Goal: Task Accomplishment & Management: Use online tool/utility

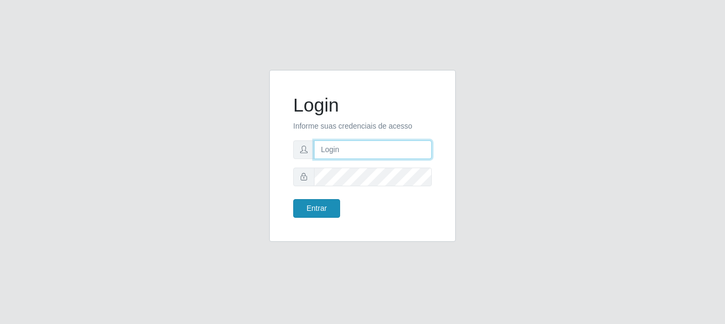
type input "vambertoCD@redecompras"
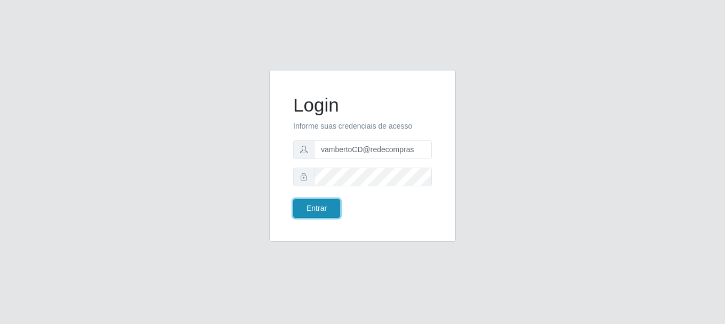
click at [312, 209] on button "Entrar" at bounding box center [316, 208] width 47 height 19
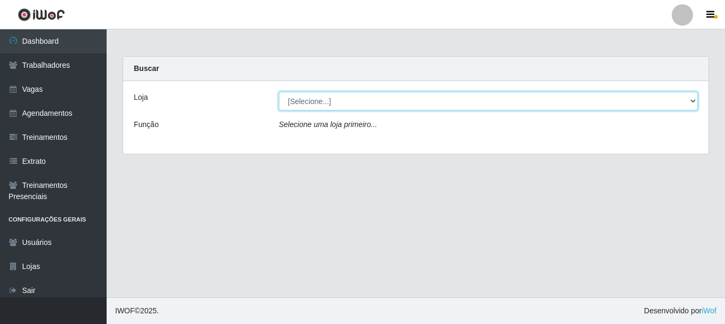
click at [312, 104] on select "[Selecione...] Rede Compras - CD Logistica" at bounding box center [488, 101] width 419 height 19
select select "429"
click at [279, 92] on select "[Selecione...] Rede Compras - CD Logistica" at bounding box center [488, 101] width 419 height 19
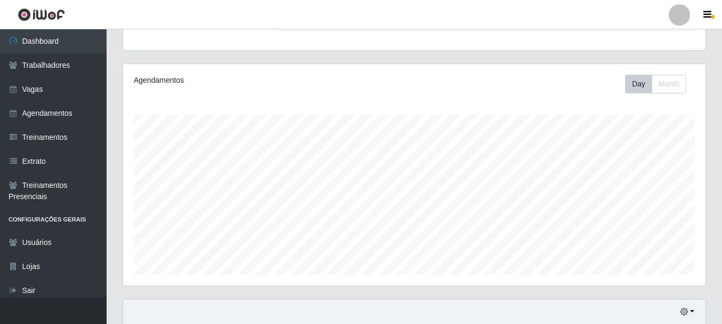
scroll to position [305, 0]
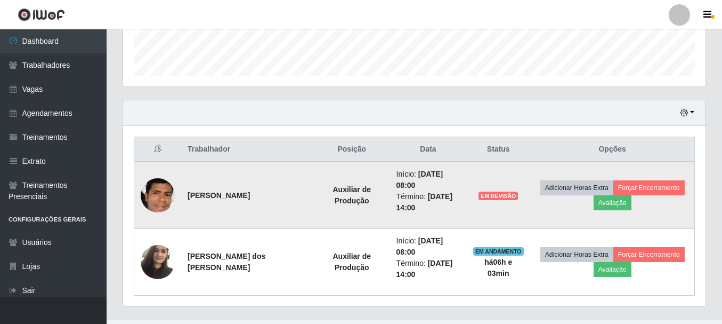
click at [484, 186] on td "EM REVISÃO" at bounding box center [498, 195] width 64 height 67
click at [606, 195] on button "Avaliação" at bounding box center [613, 202] width 38 height 15
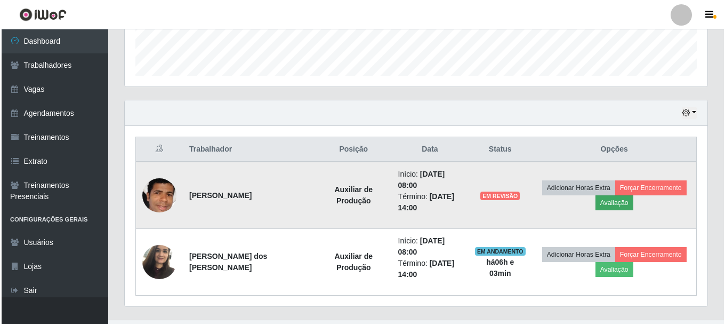
scroll to position [221, 577]
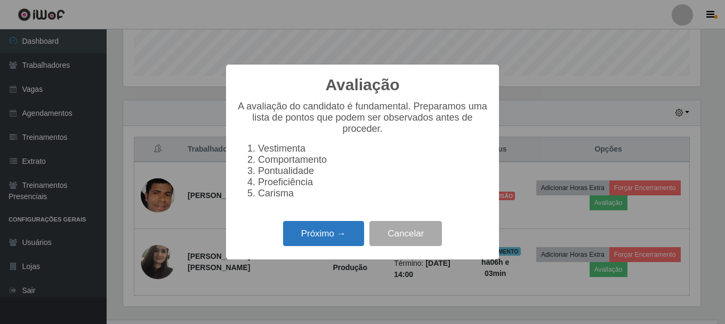
click at [334, 233] on button "Próximo →" at bounding box center [323, 233] width 81 height 25
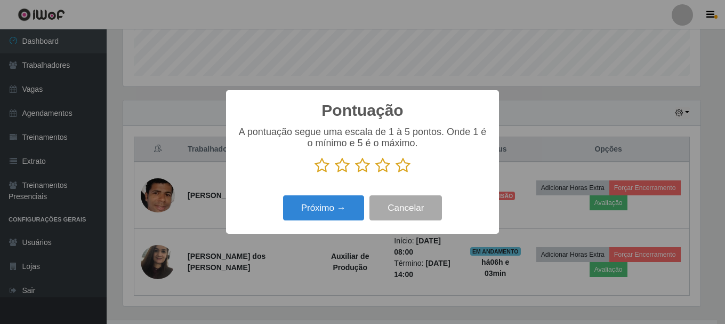
scroll to position [532838, 532482]
click at [401, 172] on icon at bounding box center [403, 165] width 15 height 16
click at [396, 173] on input "radio" at bounding box center [396, 173] width 0 height 0
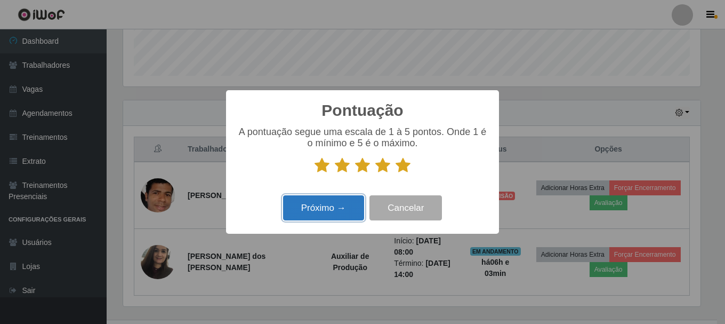
click at [335, 206] on button "Próximo →" at bounding box center [323, 207] width 81 height 25
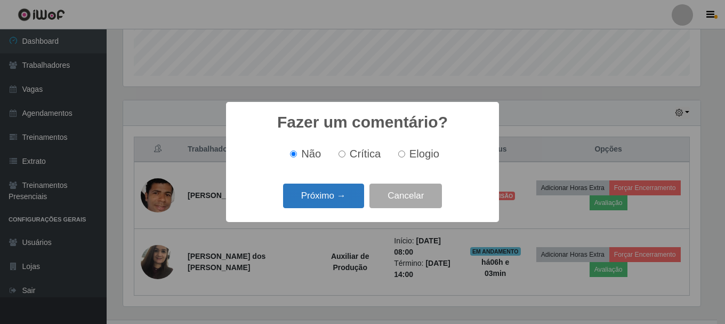
click at [328, 196] on button "Próximo →" at bounding box center [323, 195] width 81 height 25
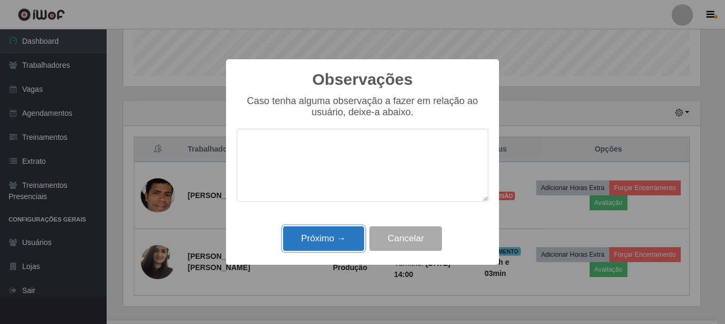
click at [330, 233] on button "Próximo →" at bounding box center [323, 238] width 81 height 25
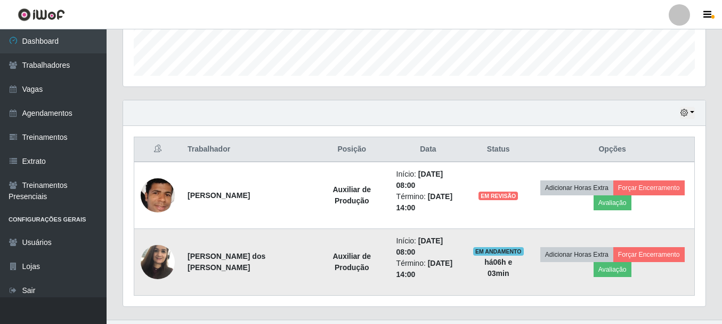
scroll to position [221, 583]
click at [610, 262] on button "Avaliação" at bounding box center [613, 269] width 38 height 15
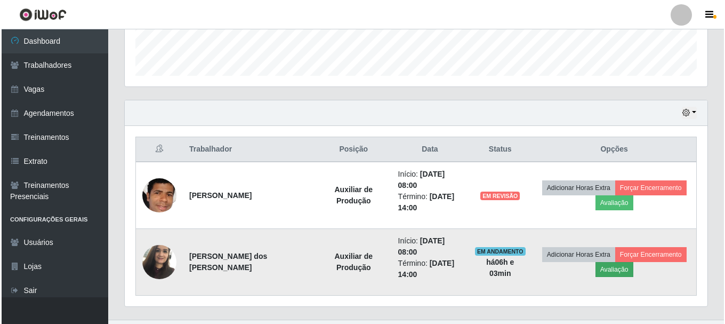
scroll to position [221, 577]
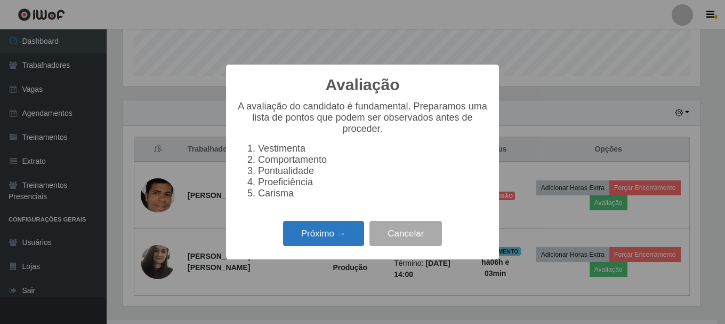
click at [325, 228] on button "Próximo →" at bounding box center [323, 233] width 81 height 25
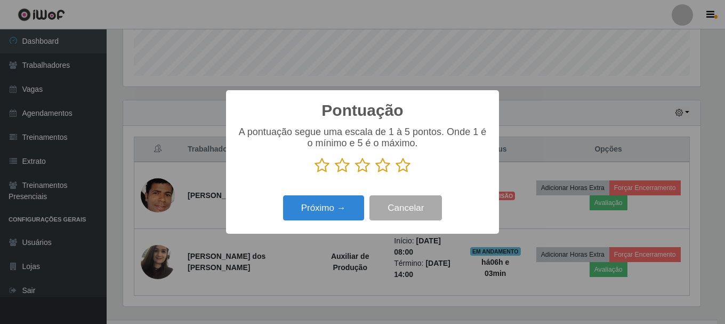
scroll to position [532838, 532482]
click at [406, 167] on icon at bounding box center [403, 165] width 15 height 16
click at [396, 173] on input "radio" at bounding box center [396, 173] width 0 height 0
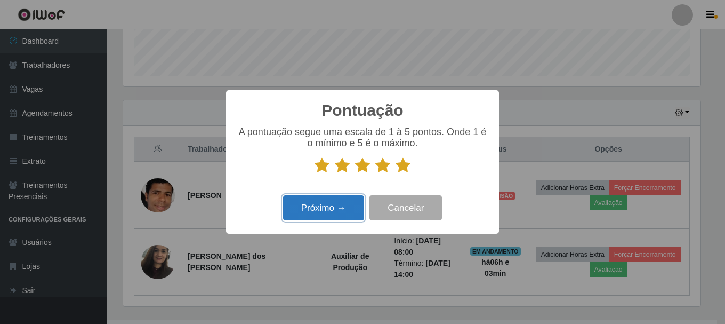
click at [334, 213] on button "Próximo →" at bounding box center [323, 207] width 81 height 25
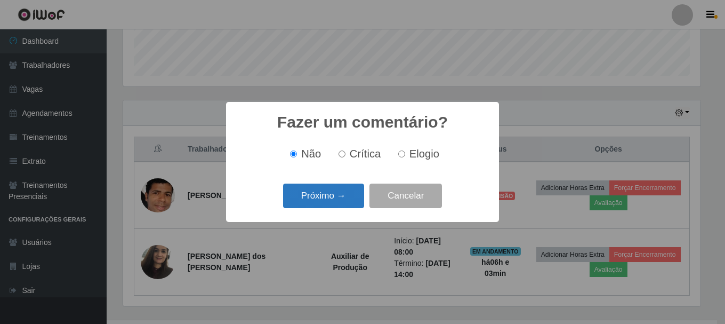
click at [341, 196] on button "Próximo →" at bounding box center [323, 195] width 81 height 25
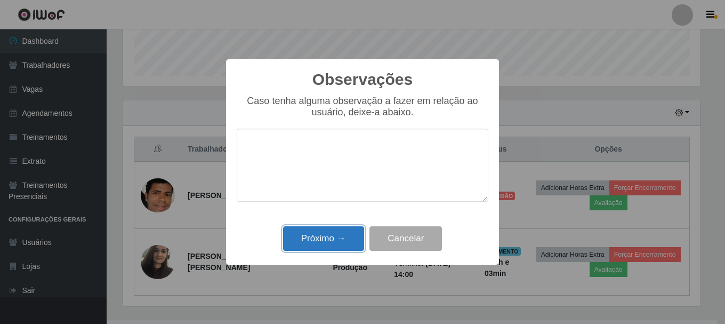
click at [337, 233] on button "Próximo →" at bounding box center [323, 238] width 81 height 25
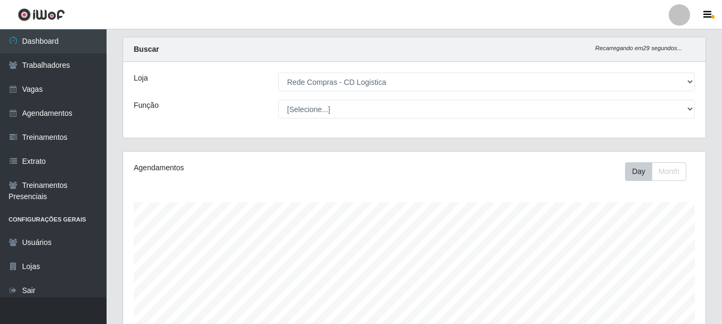
scroll to position [0, 0]
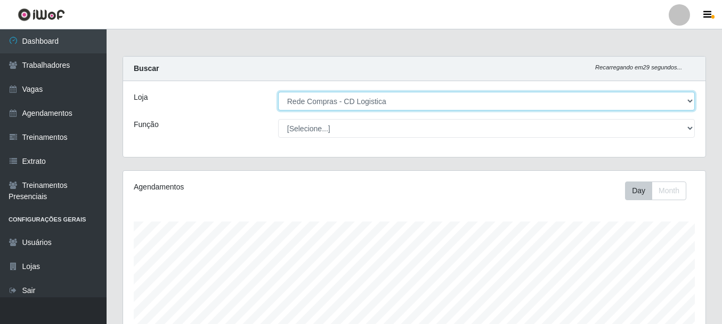
click at [312, 103] on select "[Selecione...] Rede Compras - CD Logistica" at bounding box center [486, 101] width 417 height 19
click at [278, 92] on select "[Selecione...] Rede Compras - CD Logistica" at bounding box center [486, 101] width 417 height 19
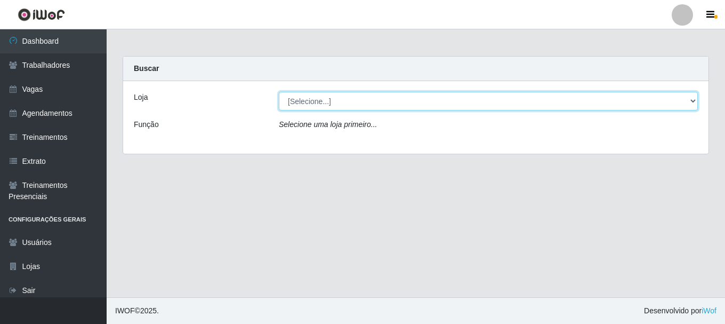
click at [352, 107] on select "[Selecione...] Rede Compras - CD Logistica" at bounding box center [488, 101] width 419 height 19
select select "429"
click at [279, 92] on select "[Selecione...] Rede Compras - CD Logistica" at bounding box center [488, 101] width 419 height 19
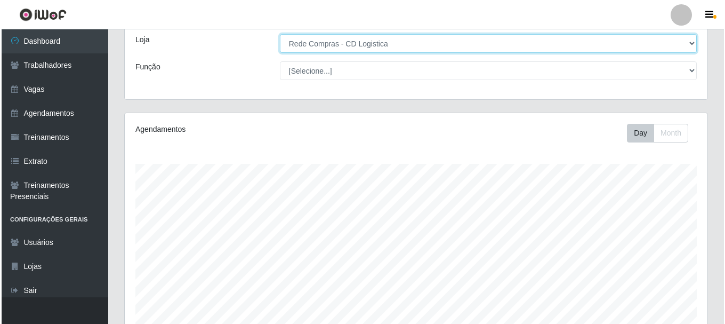
scroll to position [289, 0]
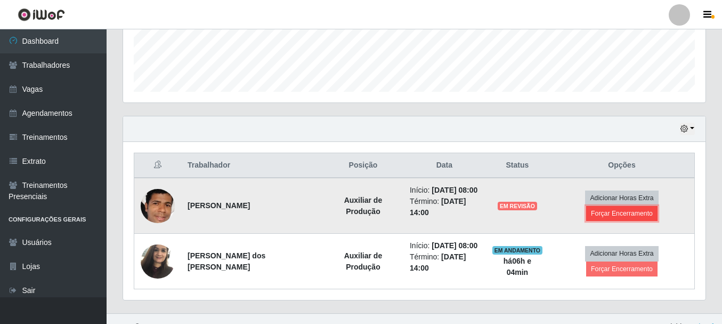
click at [658, 206] on button "Forçar Encerramento" at bounding box center [621, 213] width 71 height 15
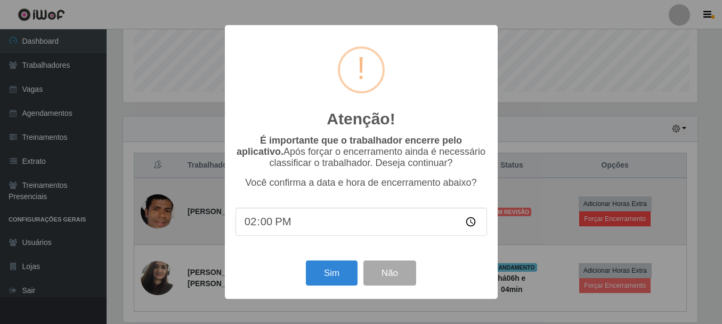
scroll to position [221, 577]
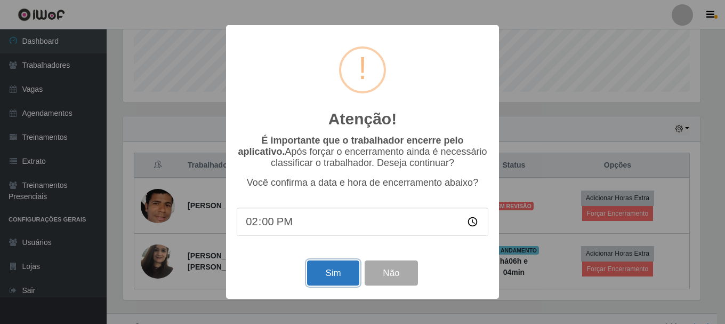
click at [334, 279] on button "Sim" at bounding box center [333, 272] width 52 height 25
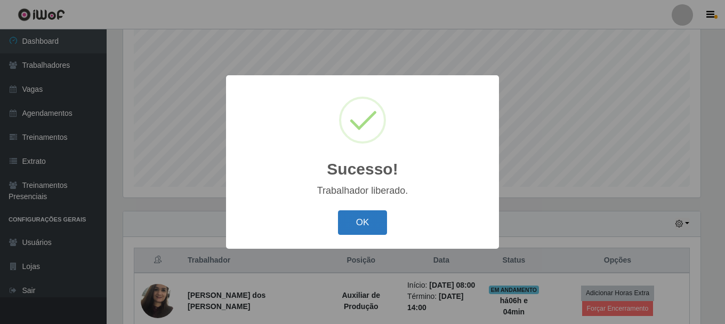
click at [355, 226] on button "OK" at bounding box center [363, 222] width 50 height 25
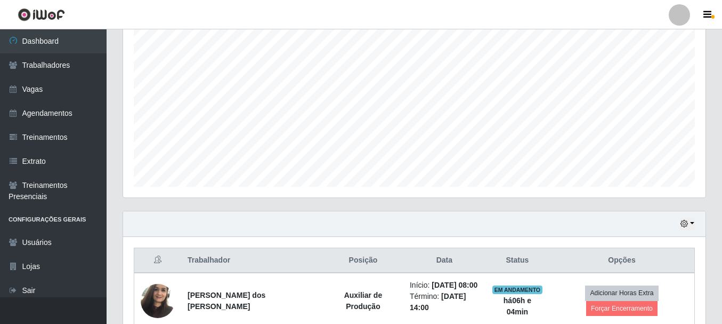
scroll to position [242, 0]
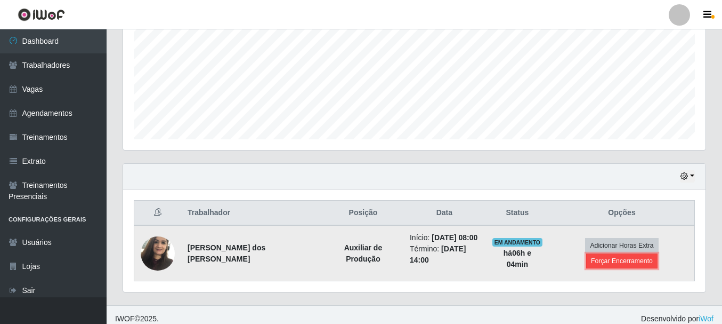
click at [632, 253] on button "Forçar Encerramento" at bounding box center [621, 260] width 71 height 15
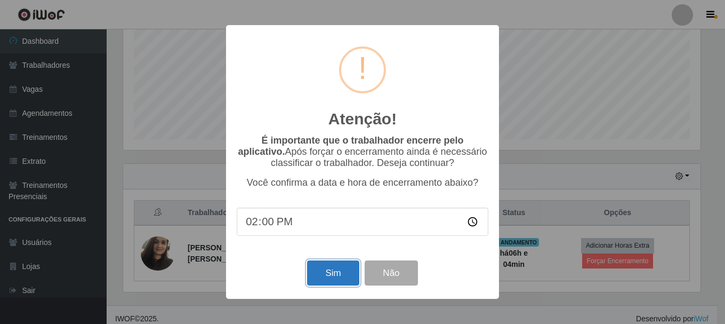
click at [345, 270] on button "Sim" at bounding box center [333, 272] width 52 height 25
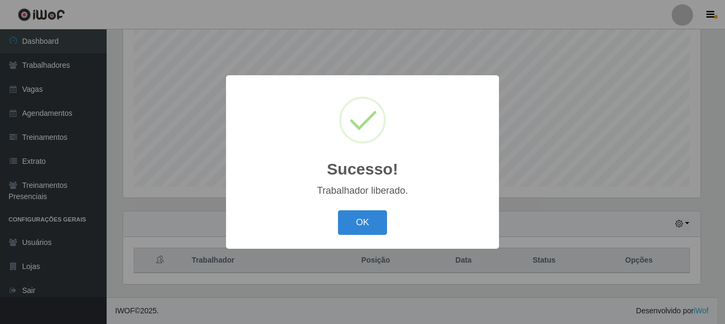
click at [365, 208] on div "OK Cancel" at bounding box center [363, 222] width 252 height 30
click at [362, 211] on button "OK" at bounding box center [363, 222] width 50 height 25
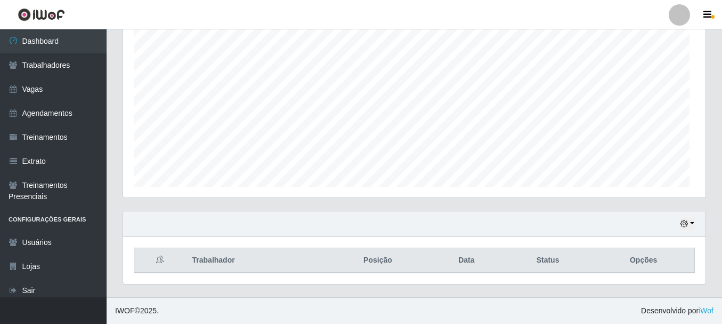
scroll to position [221, 583]
